Goal: Find specific page/section: Find specific page/section

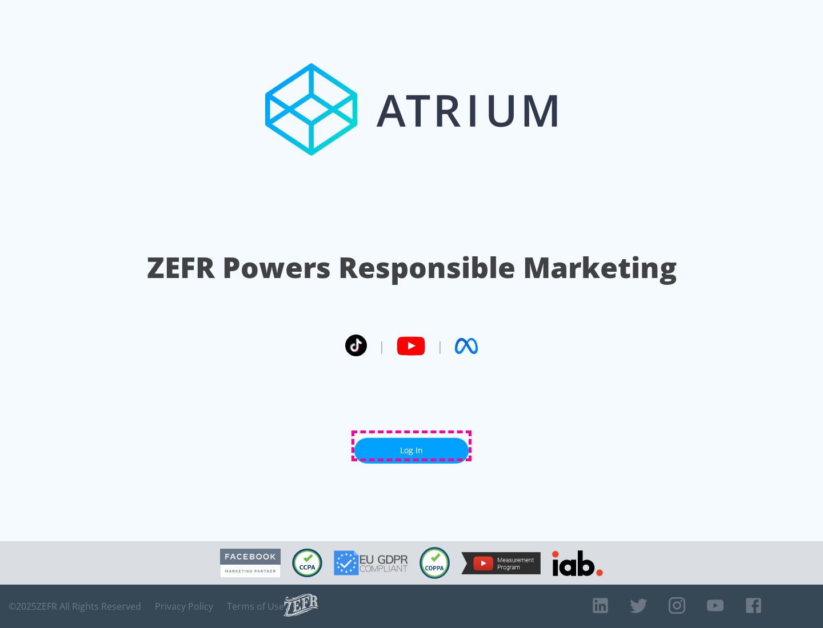
click at [411, 446] on link "Log In" at bounding box center [411, 451] width 114 height 26
